Goal: Task Accomplishment & Management: Use online tool/utility

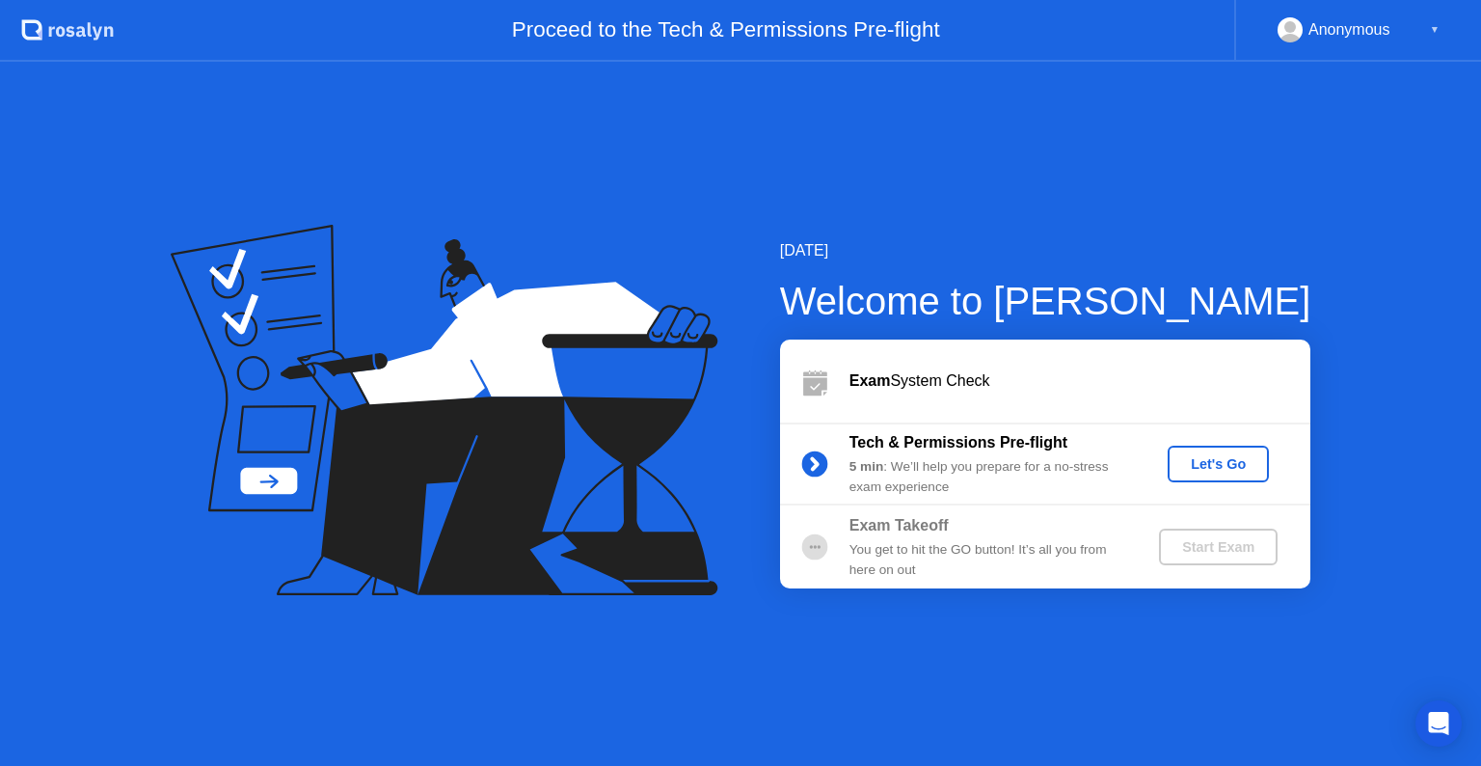
click at [1222, 457] on div "Let's Go" at bounding box center [1218, 463] width 86 height 15
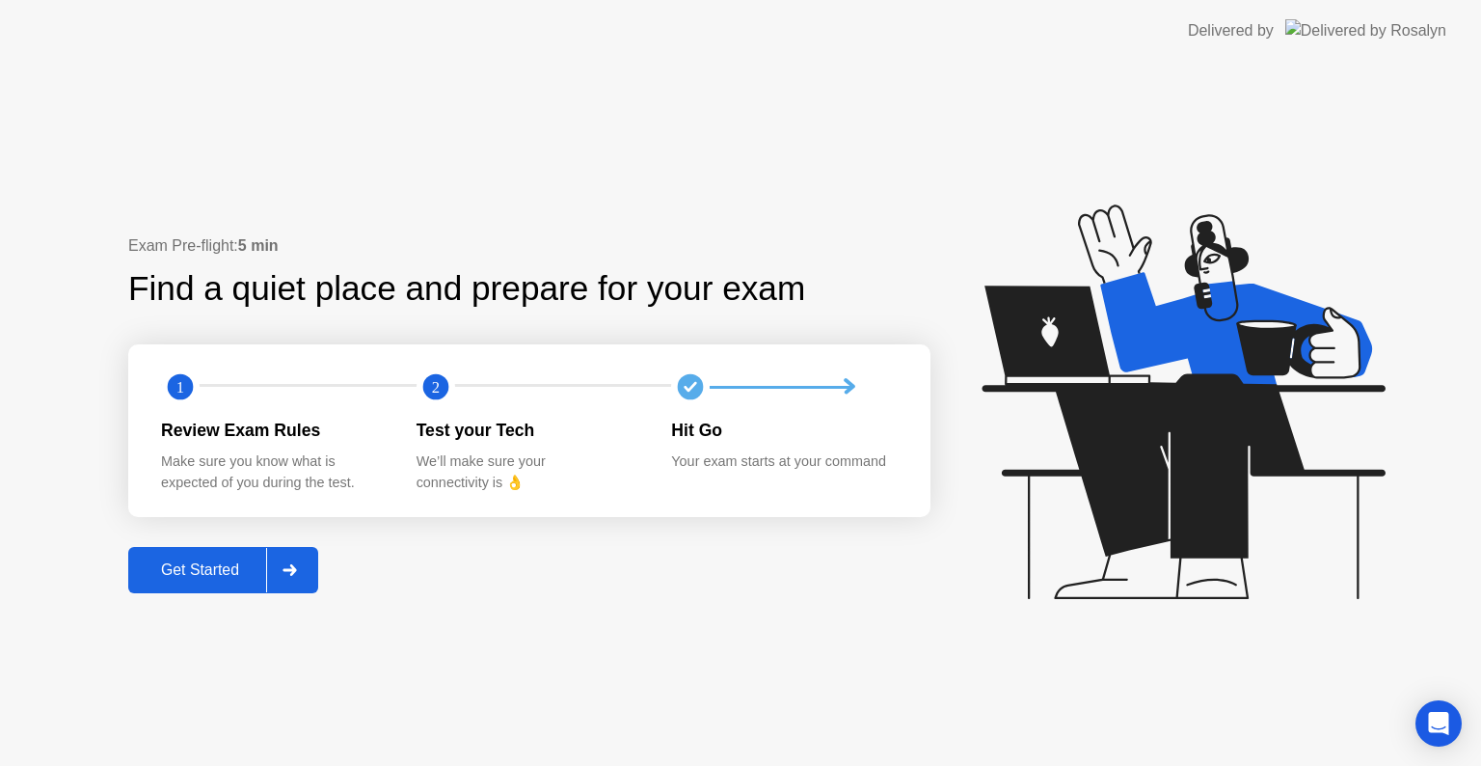
click at [198, 565] on div "Get Started" at bounding box center [200, 569] width 132 height 17
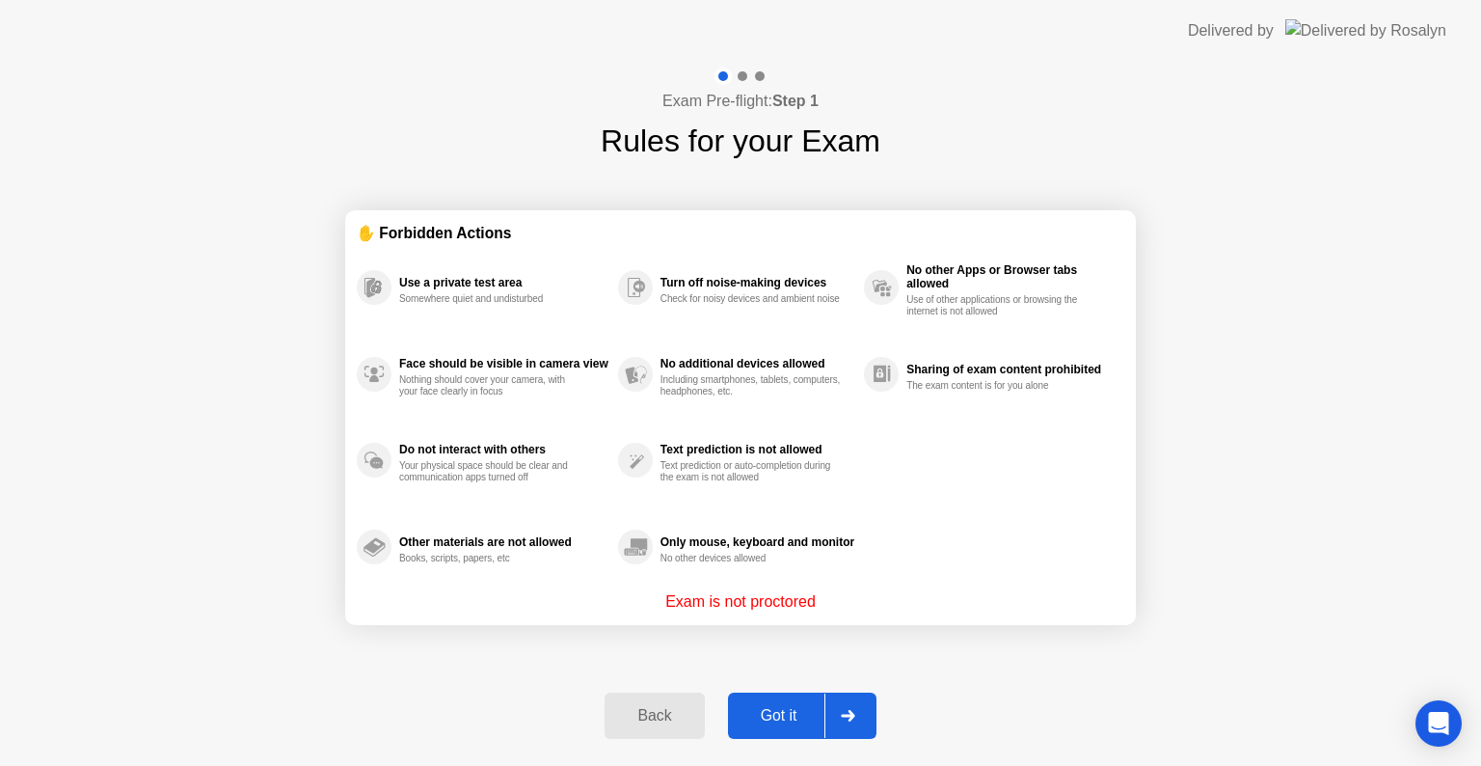
click at [759, 690] on div "Back Got it" at bounding box center [740, 715] width 294 height 89
click at [770, 707] on div "Got it" at bounding box center [779, 715] width 91 height 17
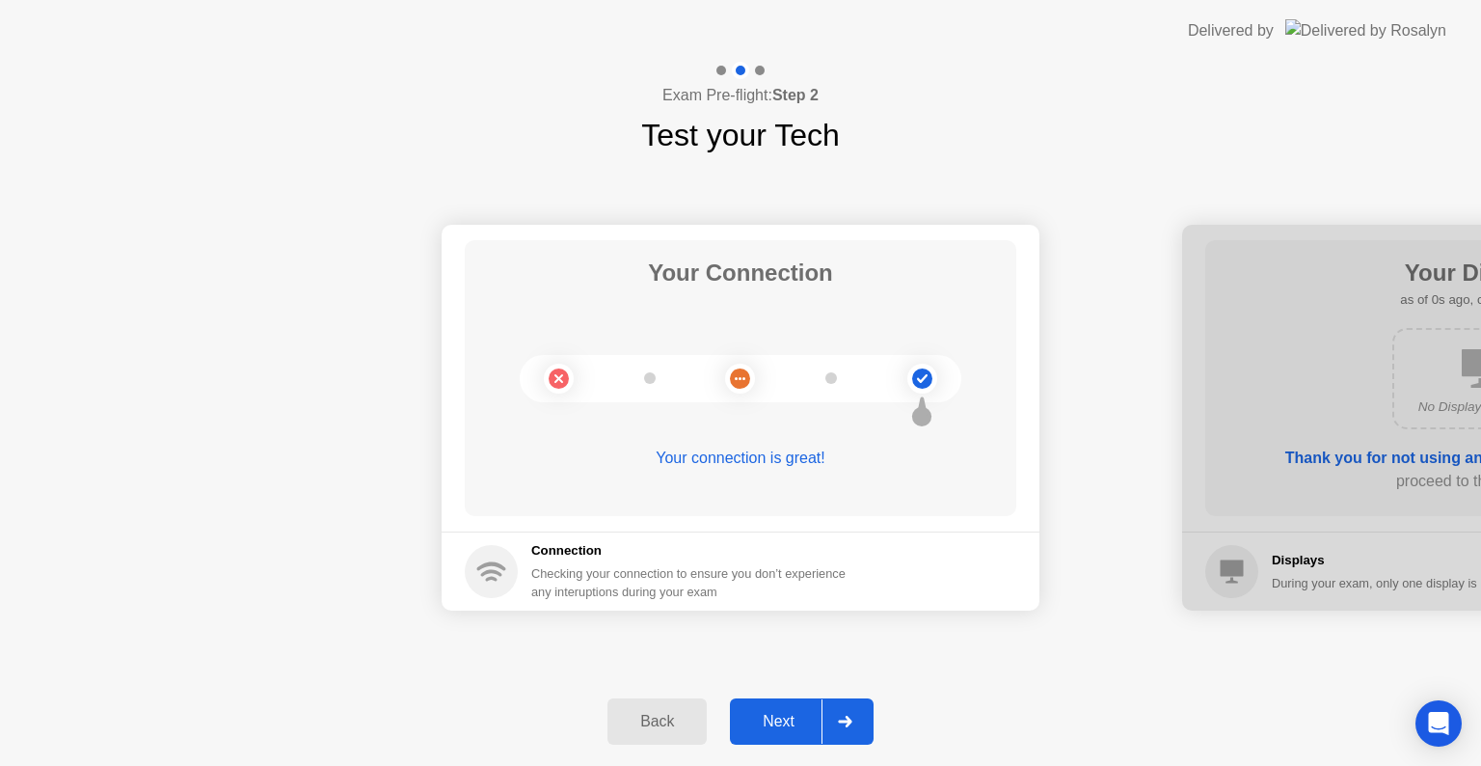
click at [770, 704] on button "Next" at bounding box center [802, 721] width 144 height 46
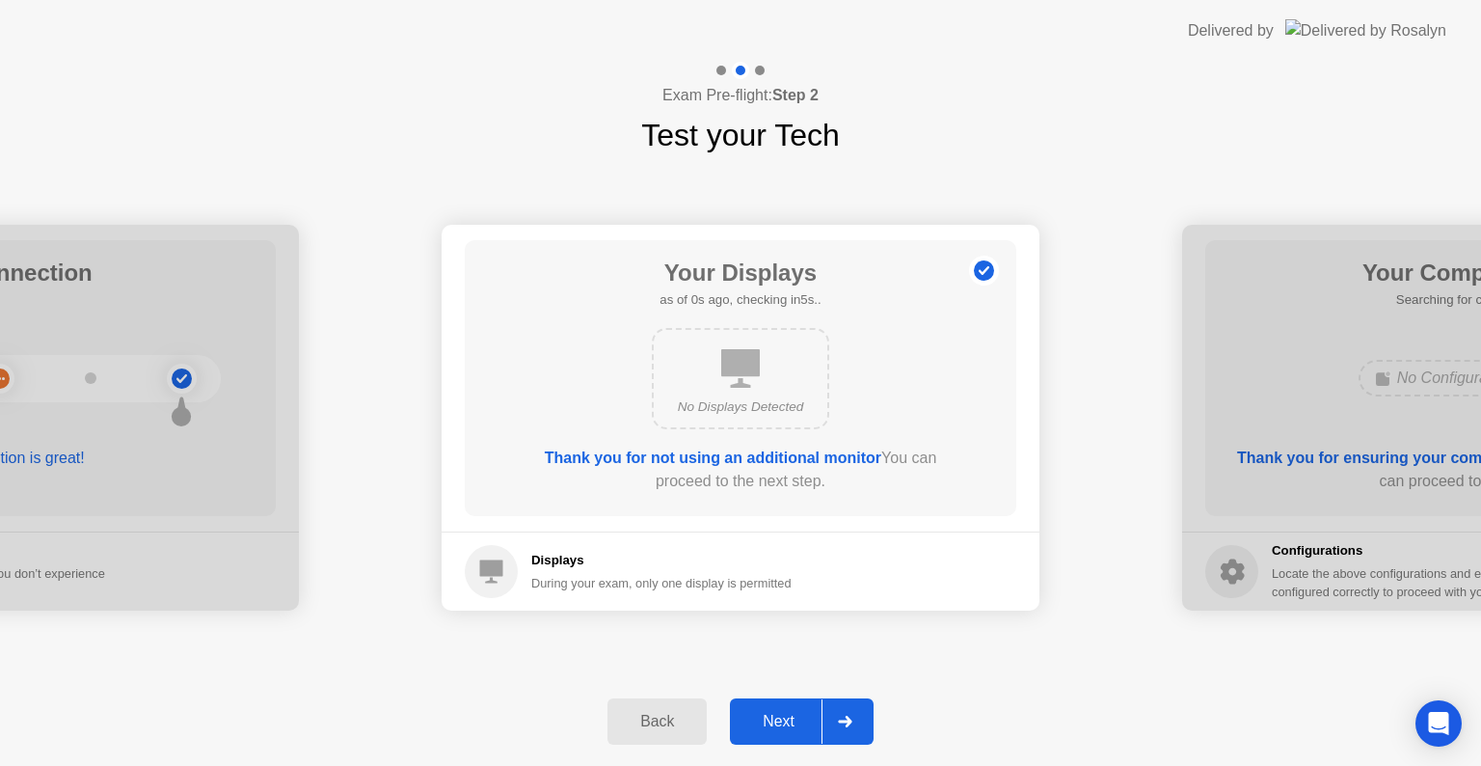
click at [770, 704] on button "Next" at bounding box center [802, 721] width 144 height 46
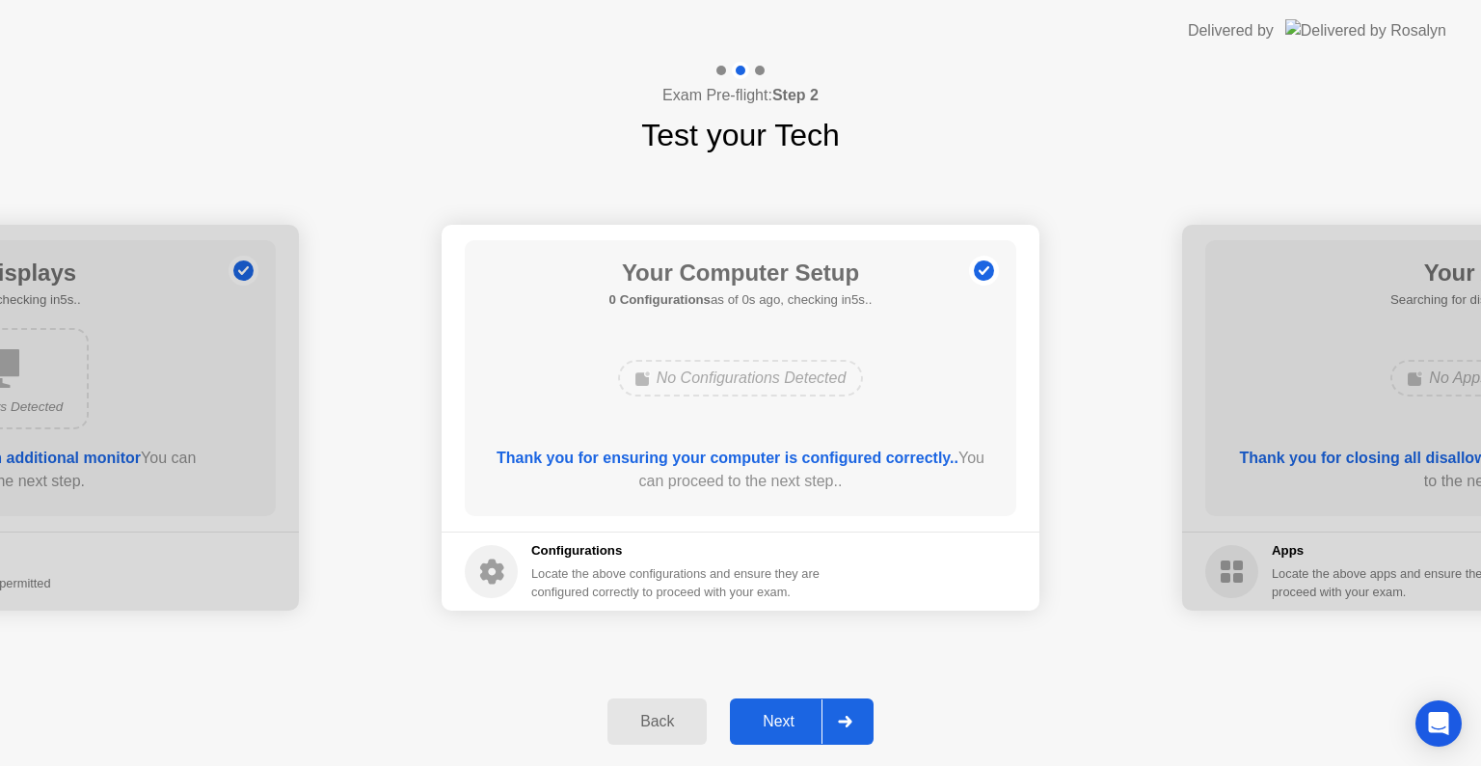
click at [770, 704] on button "Next" at bounding box center [802, 721] width 144 height 46
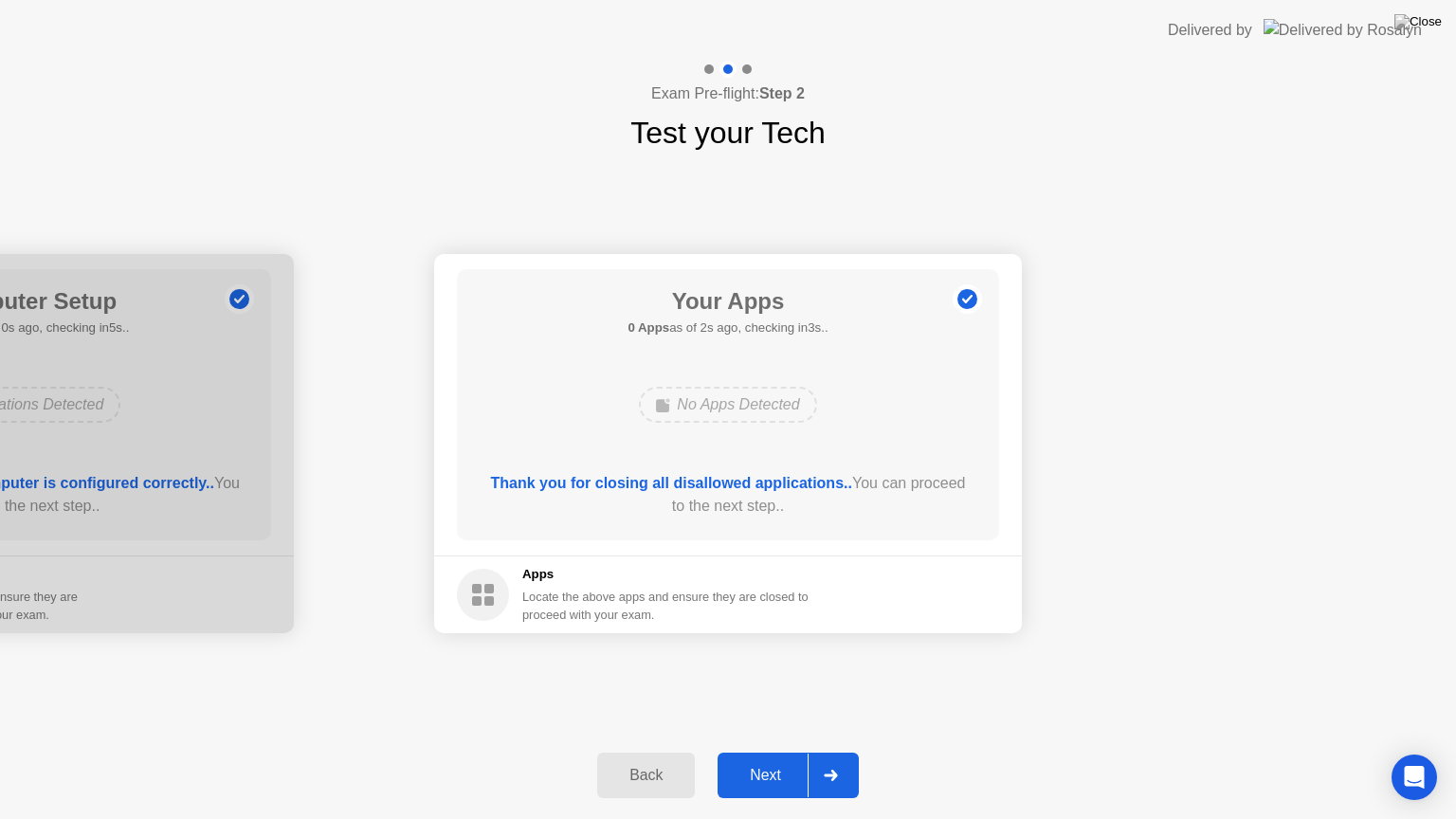
click at [786, 752] on div "Next" at bounding box center [766, 775] width 85 height 17
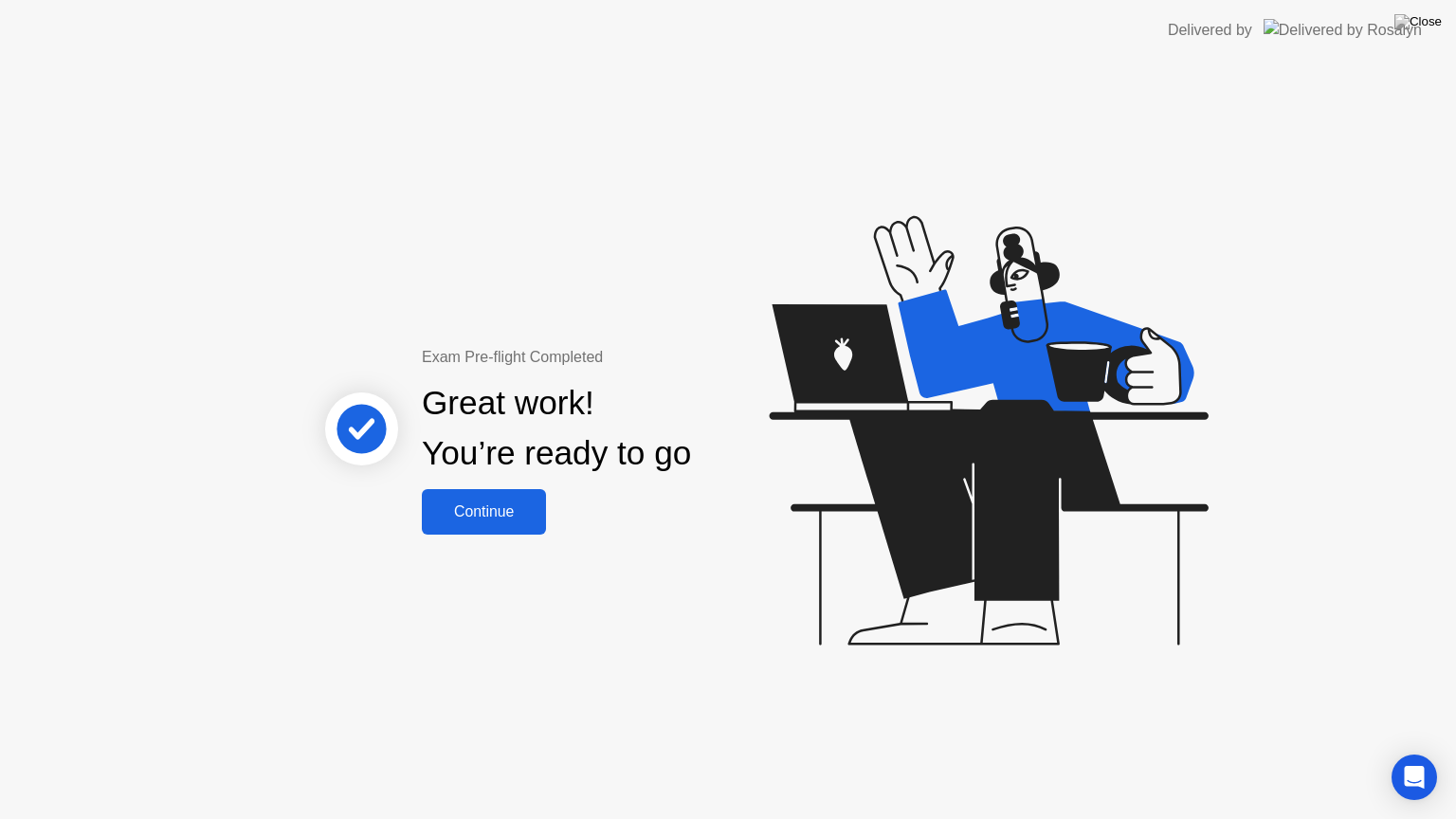
click at [507, 520] on div "Continue" at bounding box center [484, 511] width 113 height 17
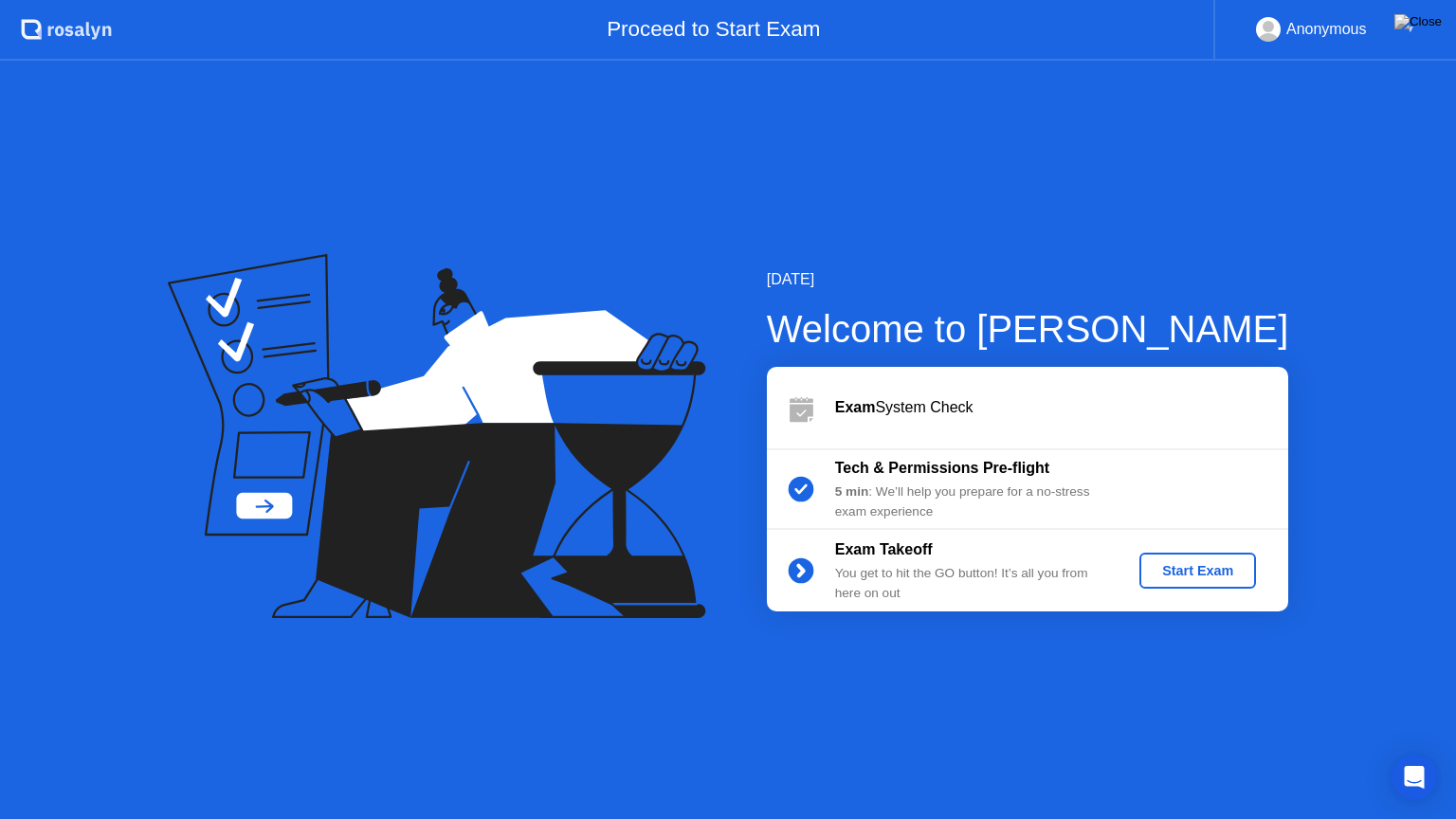
click at [1218, 576] on div "Start Exam" at bounding box center [1197, 570] width 101 height 15
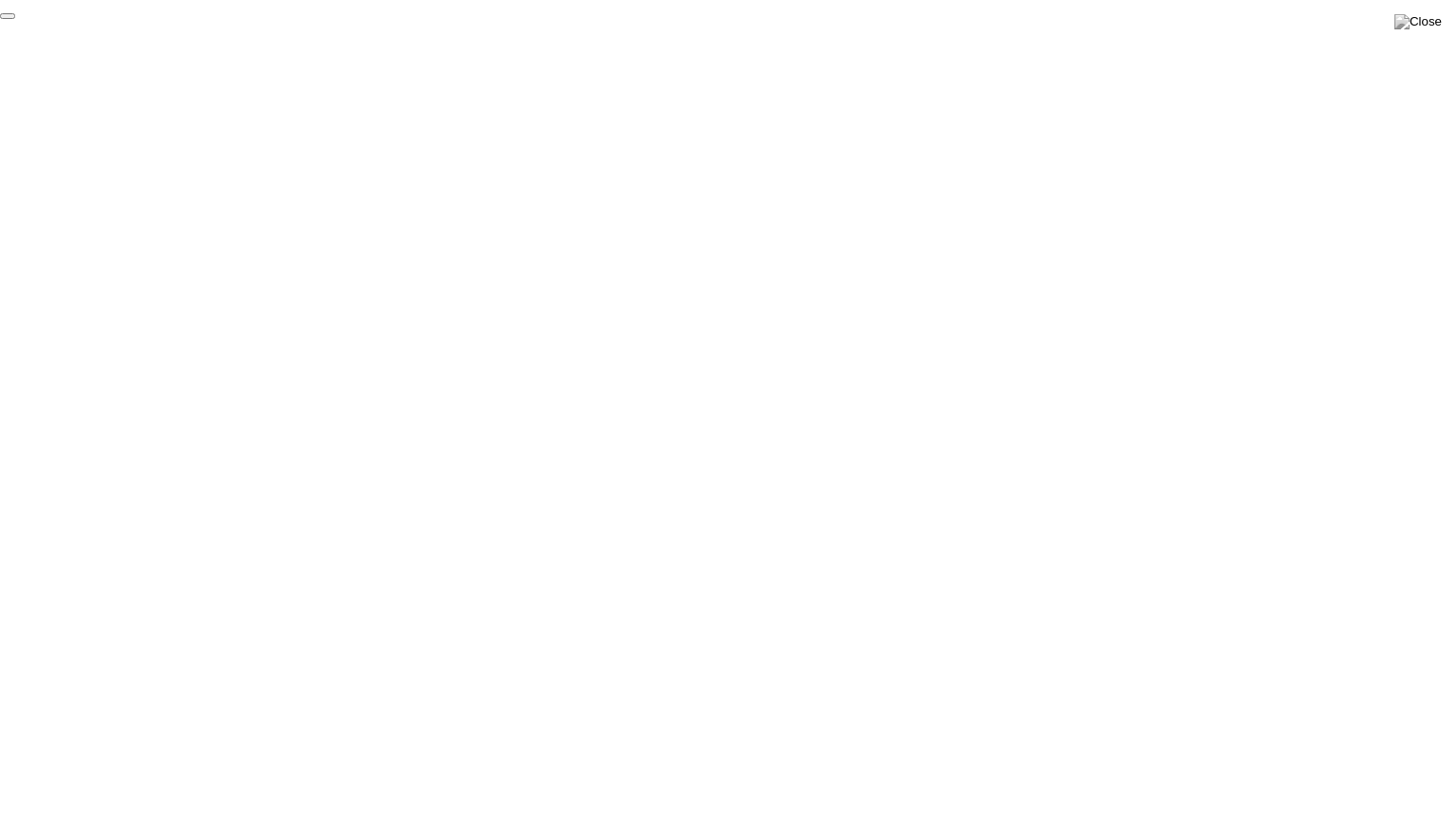
click at [15, 19] on button "End Proctoring Session" at bounding box center [7, 16] width 15 height 6
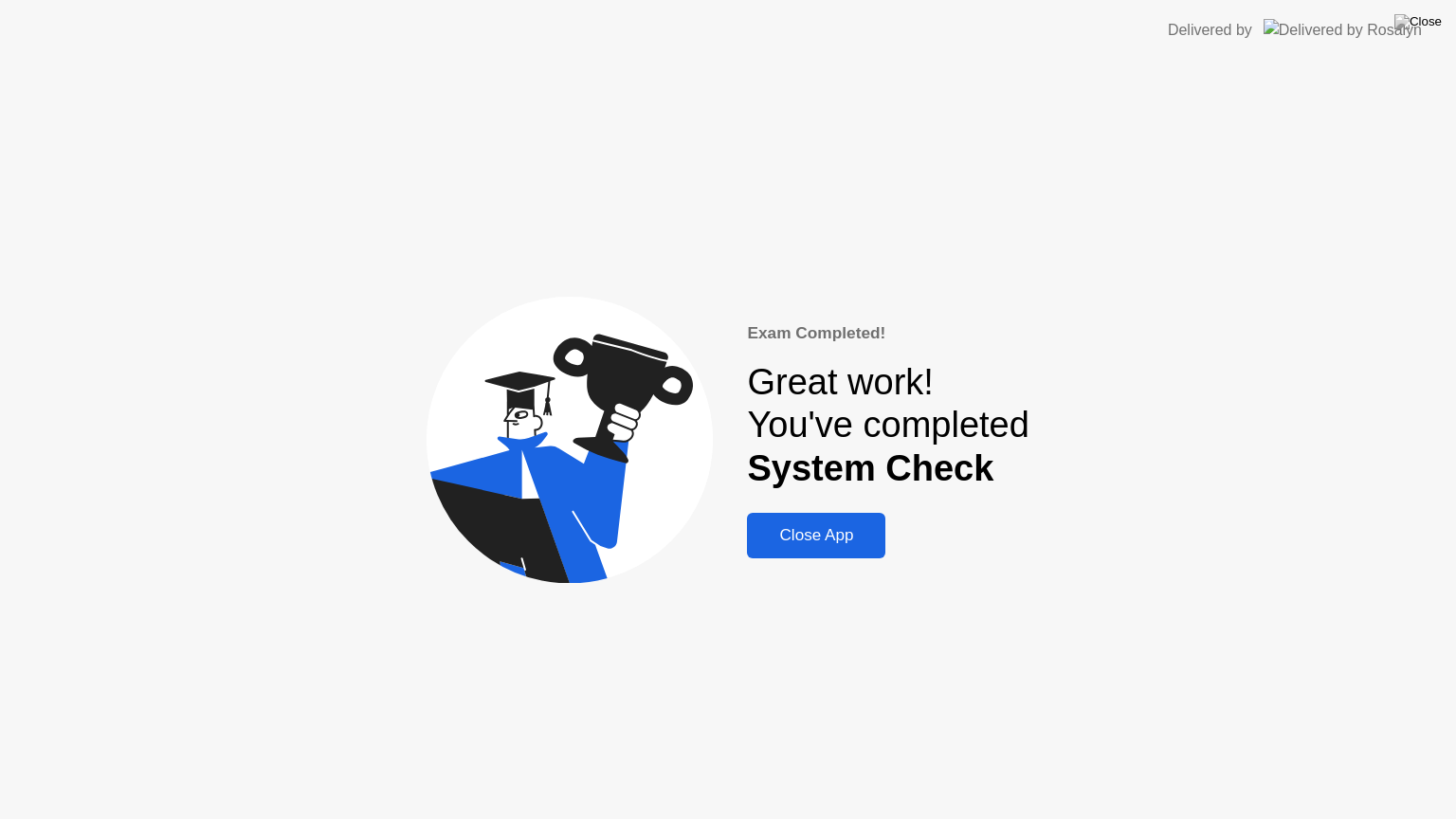
click at [831, 533] on div "Close App" at bounding box center [816, 535] width 127 height 19
